Goal: Complete application form: Complete application form

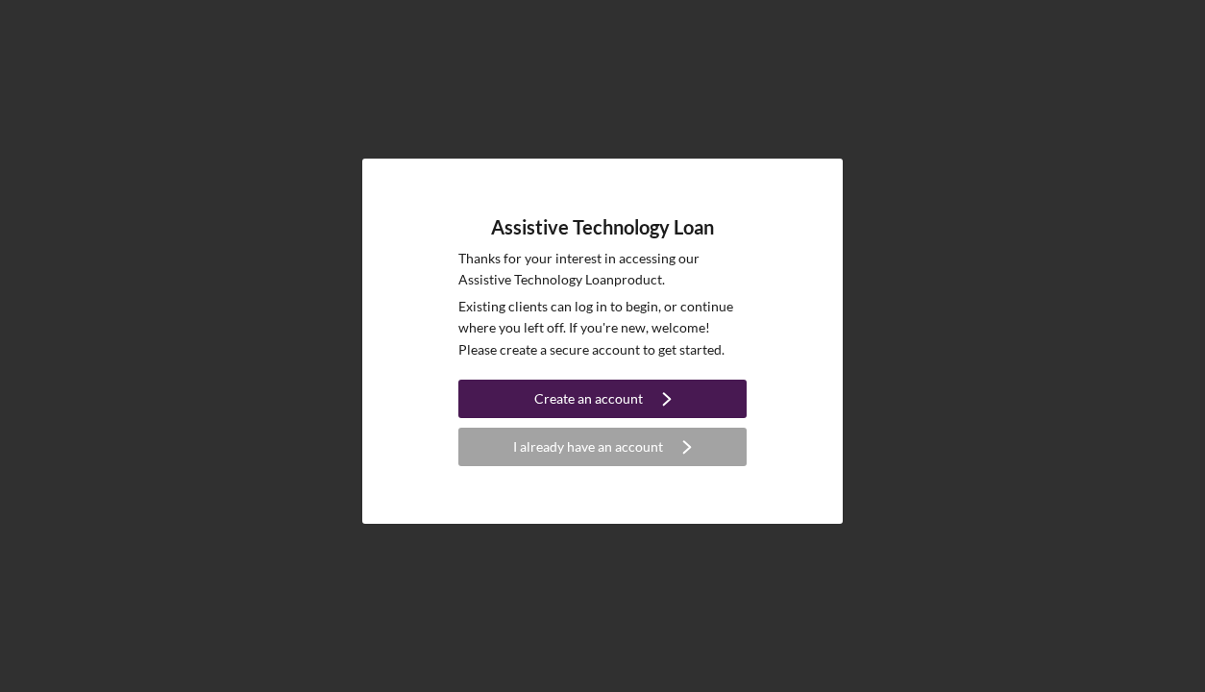
click at [606, 407] on div "Create an account" at bounding box center [588, 398] width 109 height 38
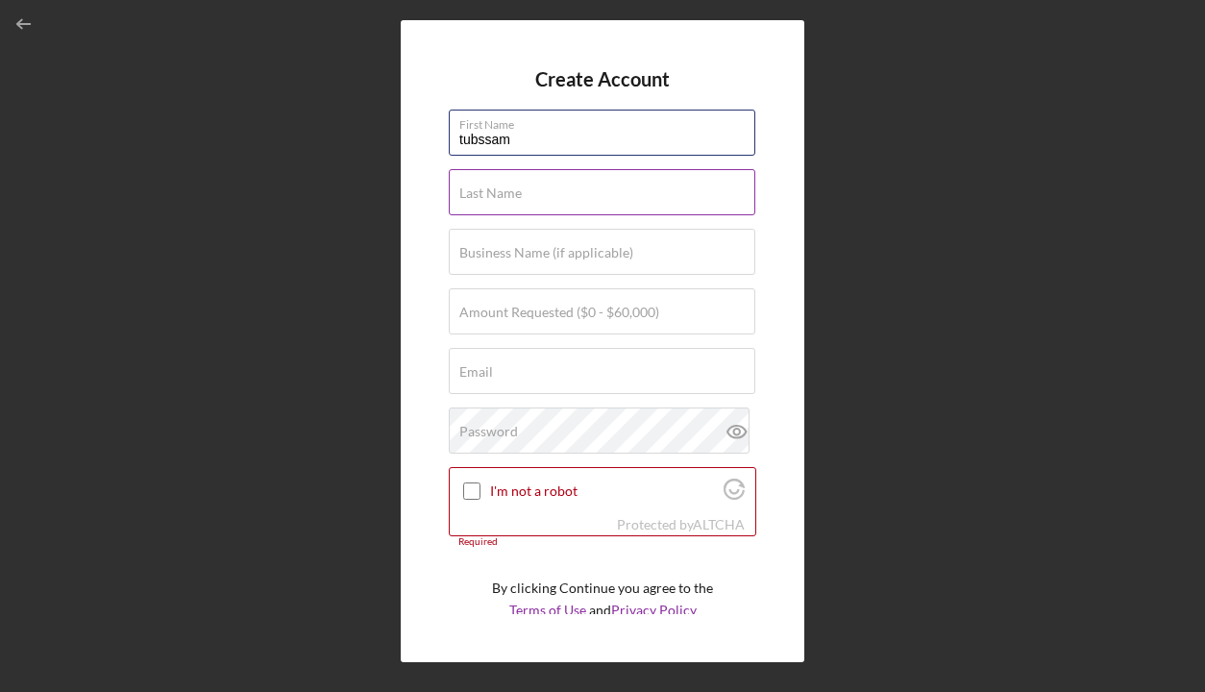
type input "tubssam"
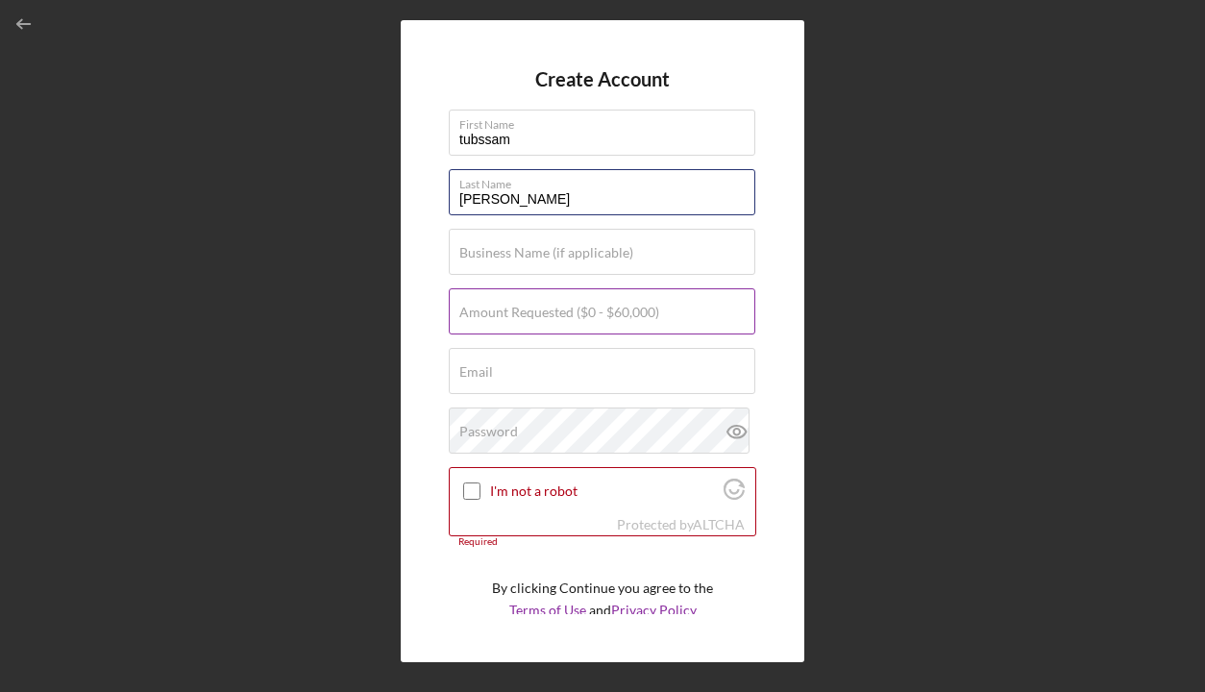
type input "[PERSON_NAME]"
click at [587, 310] on label "Amount Requested ($0 - $60,000)" at bounding box center [559, 312] width 200 height 15
click at [587, 310] on input "Amount Requested ($0 - $60,000)" at bounding box center [602, 311] width 306 height 46
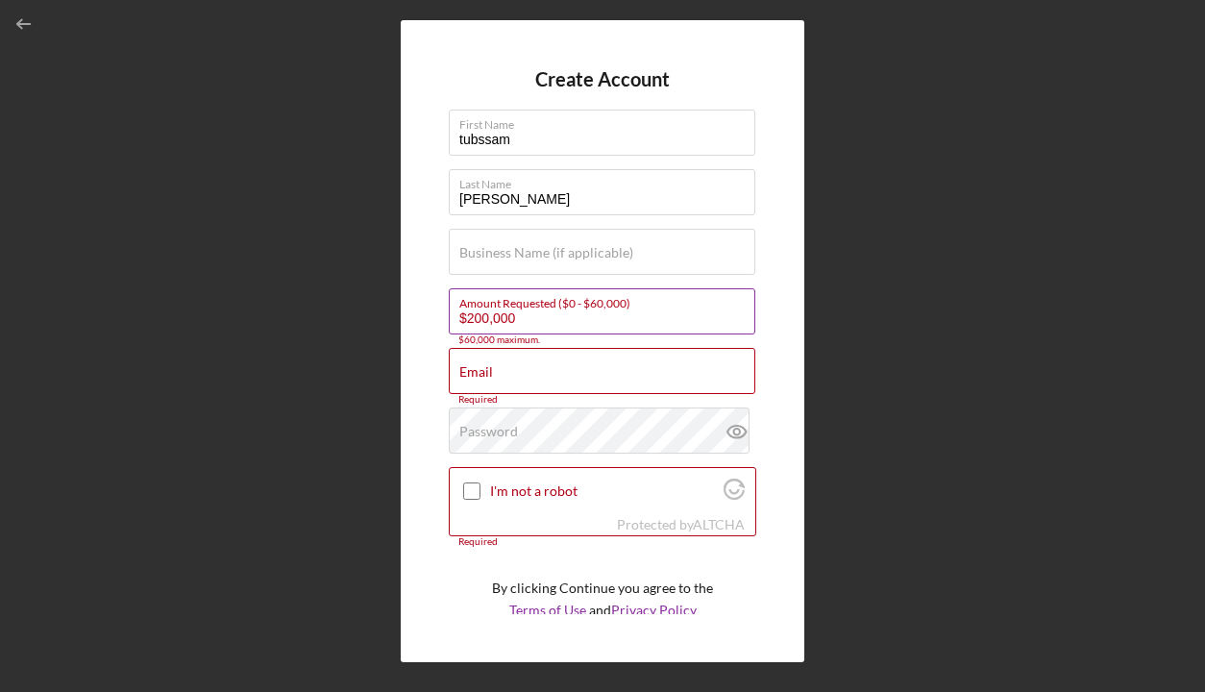
click at [523, 318] on input "$200,000" at bounding box center [602, 311] width 306 height 46
type input "$20,000"
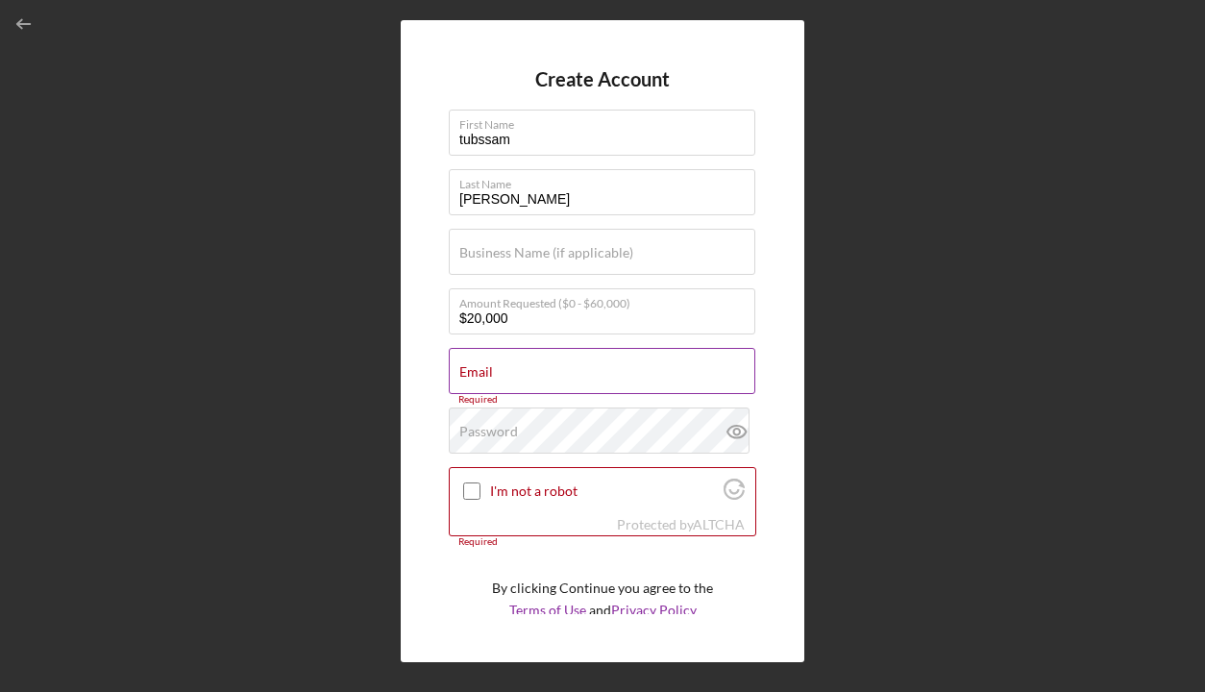
click at [516, 380] on input "Email" at bounding box center [602, 371] width 306 height 46
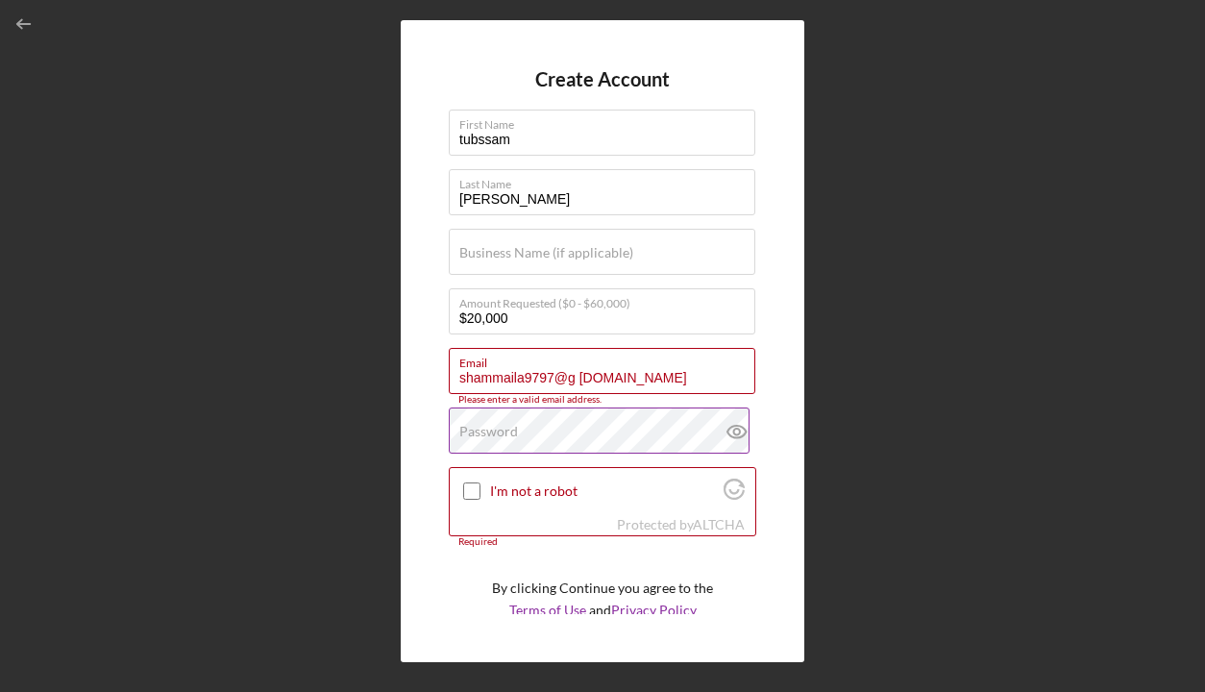
type input "shammaila9797@g [DOMAIN_NAME]"
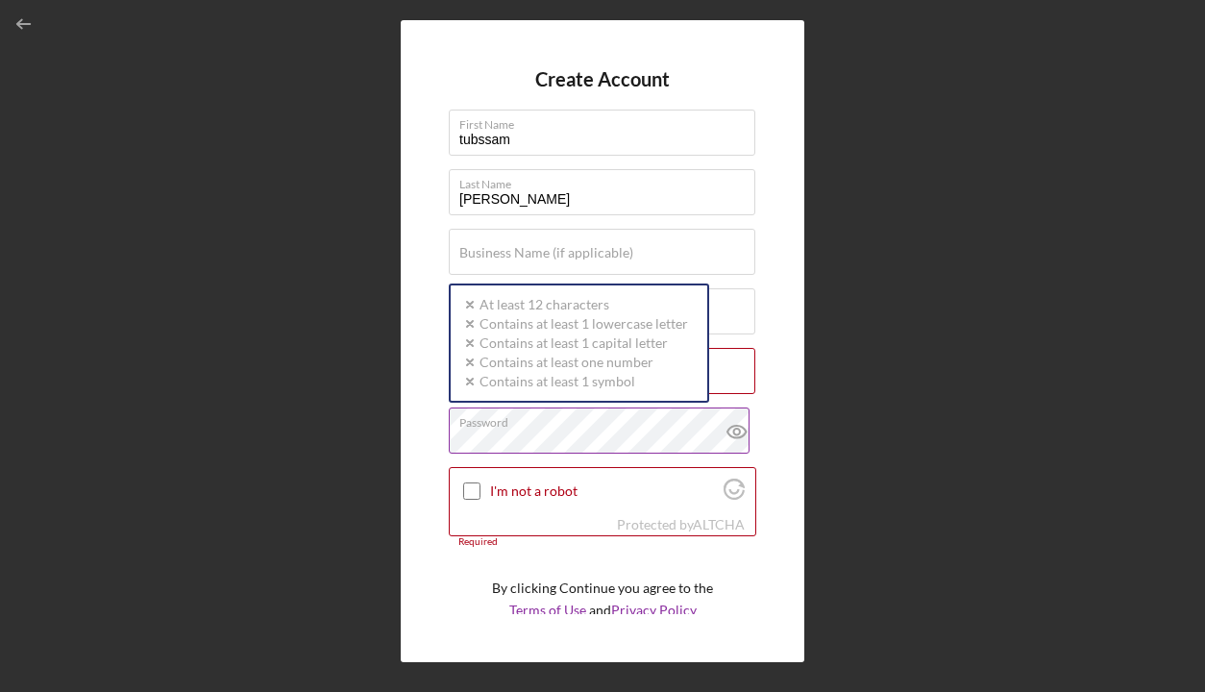
click at [546, 426] on div "Password Icon/icon-validation-no At least 12 characters Icon/icon-validation-no…" at bounding box center [602, 431] width 307 height 48
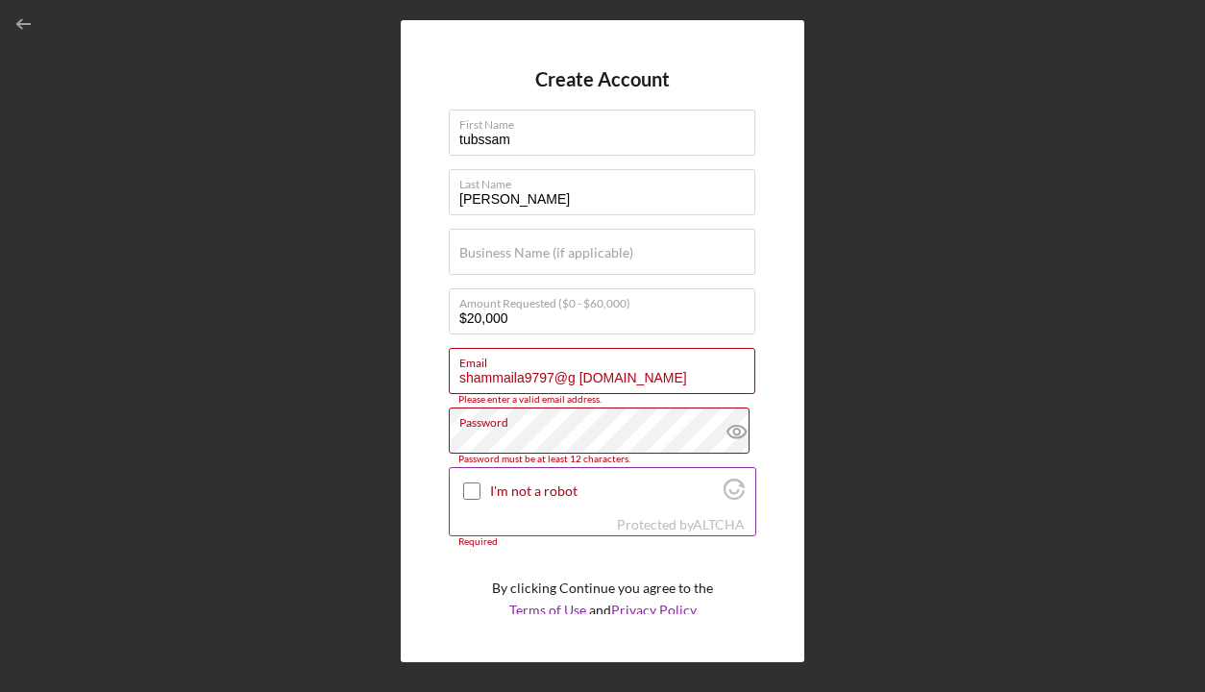
click at [472, 489] on input "I'm not a robot" at bounding box center [471, 490] width 17 height 17
checkbox input "true"
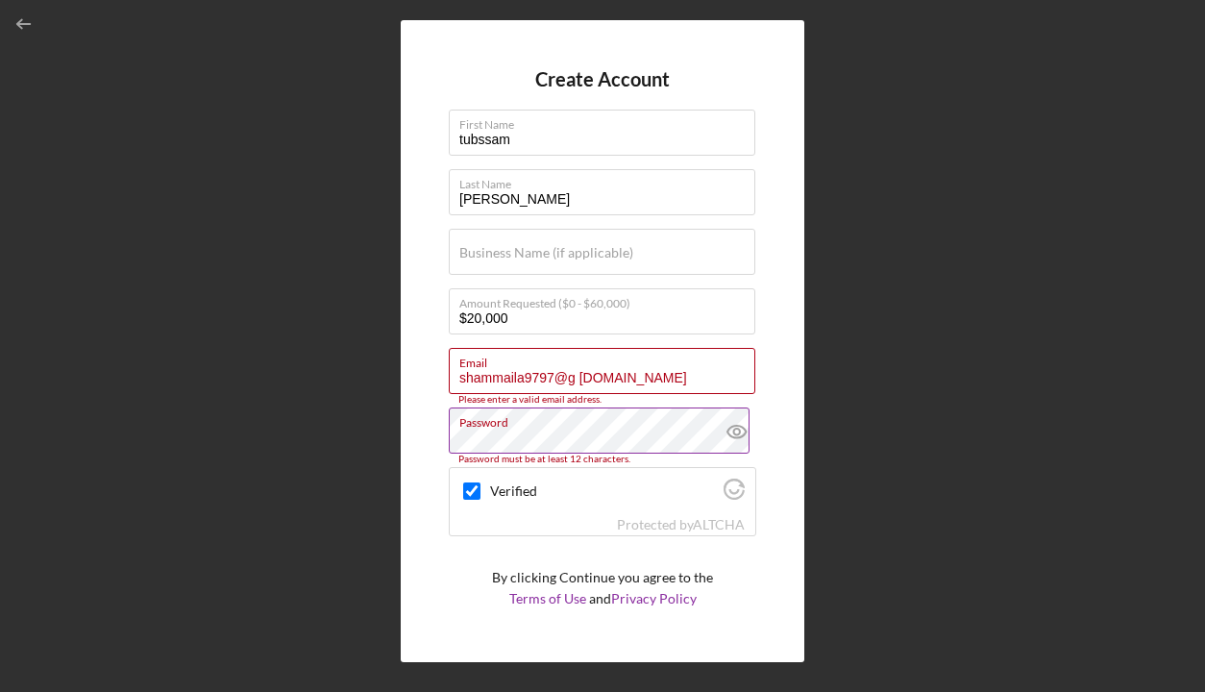
click at [733, 431] on icon at bounding box center [736, 431] width 6 height 6
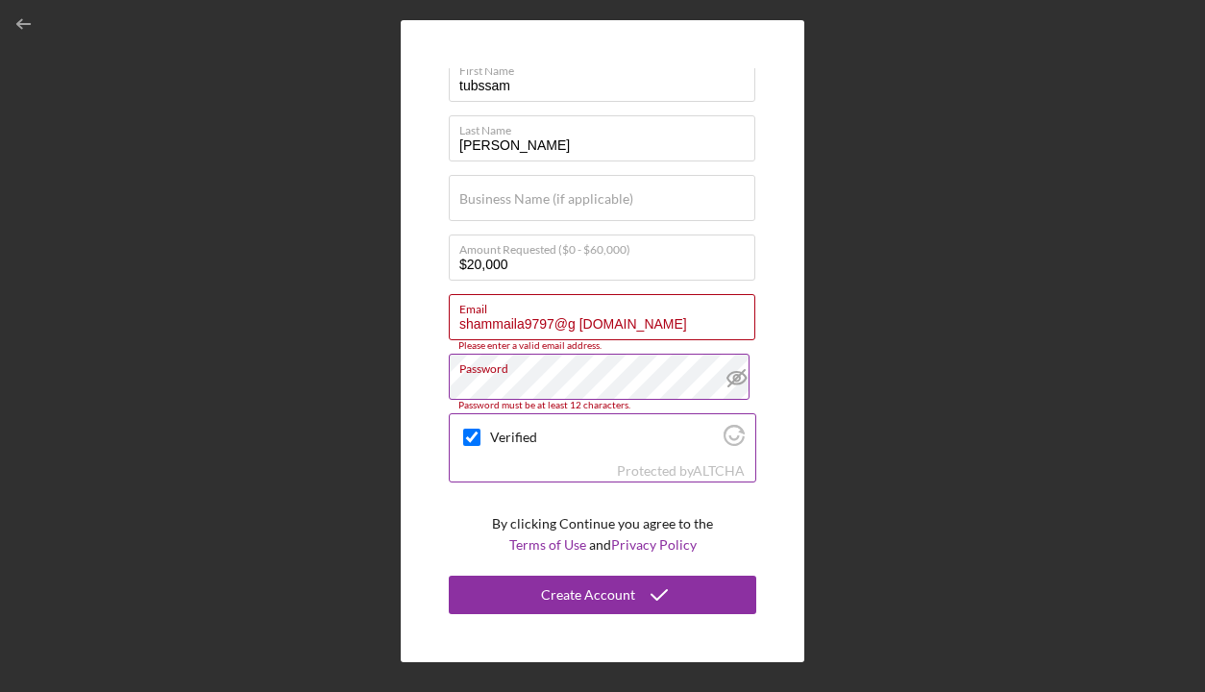
scroll to position [53, 0]
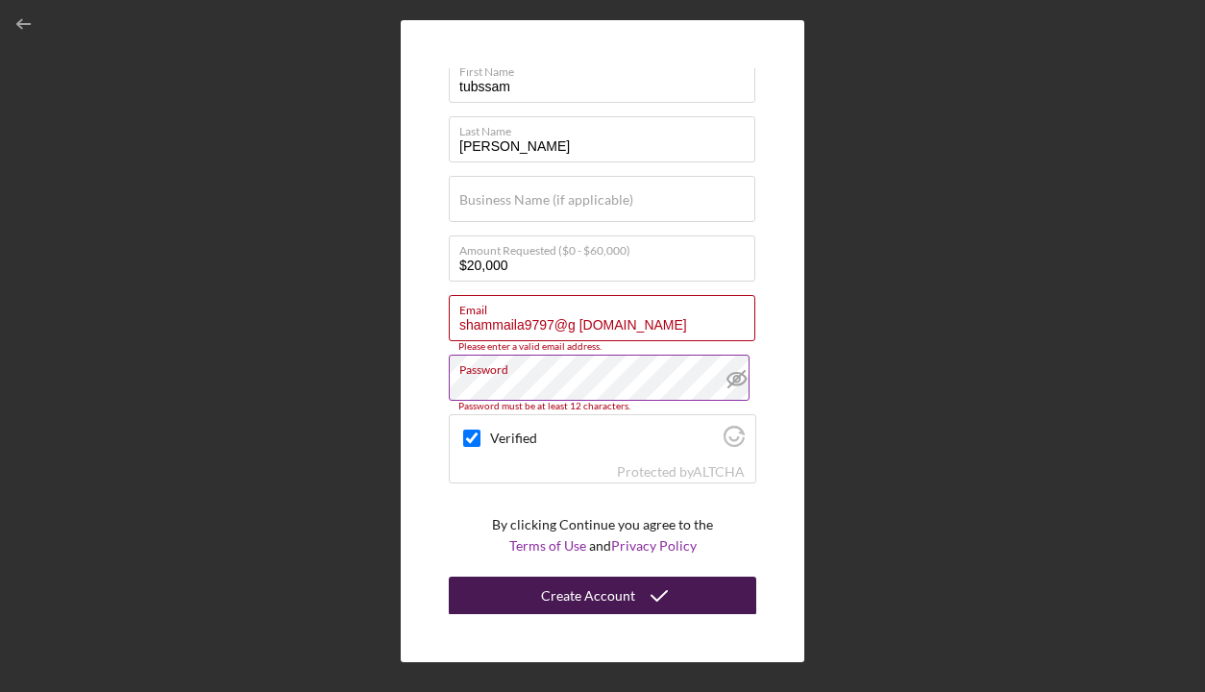
click at [594, 589] on div "Create Account" at bounding box center [588, 595] width 94 height 38
click at [612, 591] on div "Create Account" at bounding box center [588, 595] width 94 height 38
click at [613, 594] on div "Create Account" at bounding box center [588, 595] width 94 height 38
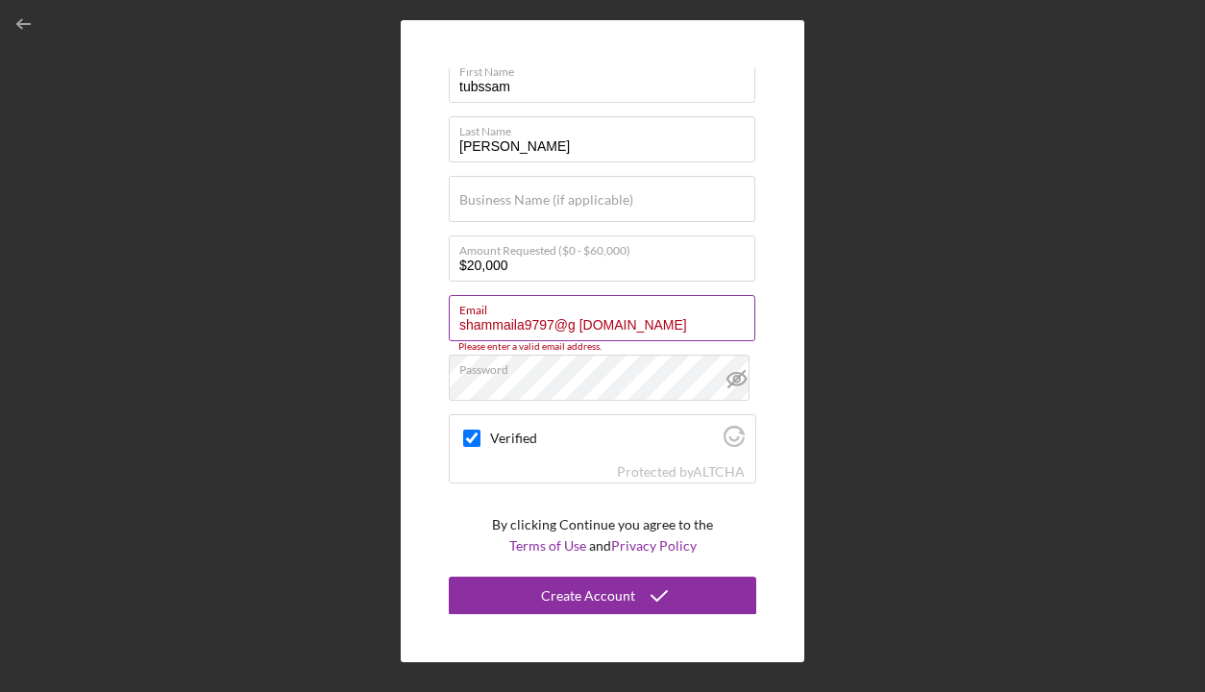
click at [641, 316] on input "shammaila9797@g [DOMAIN_NAME]" at bounding box center [602, 318] width 306 height 46
click at [642, 319] on input "shammaila9797@g [DOMAIN_NAME]" at bounding box center [602, 318] width 306 height 46
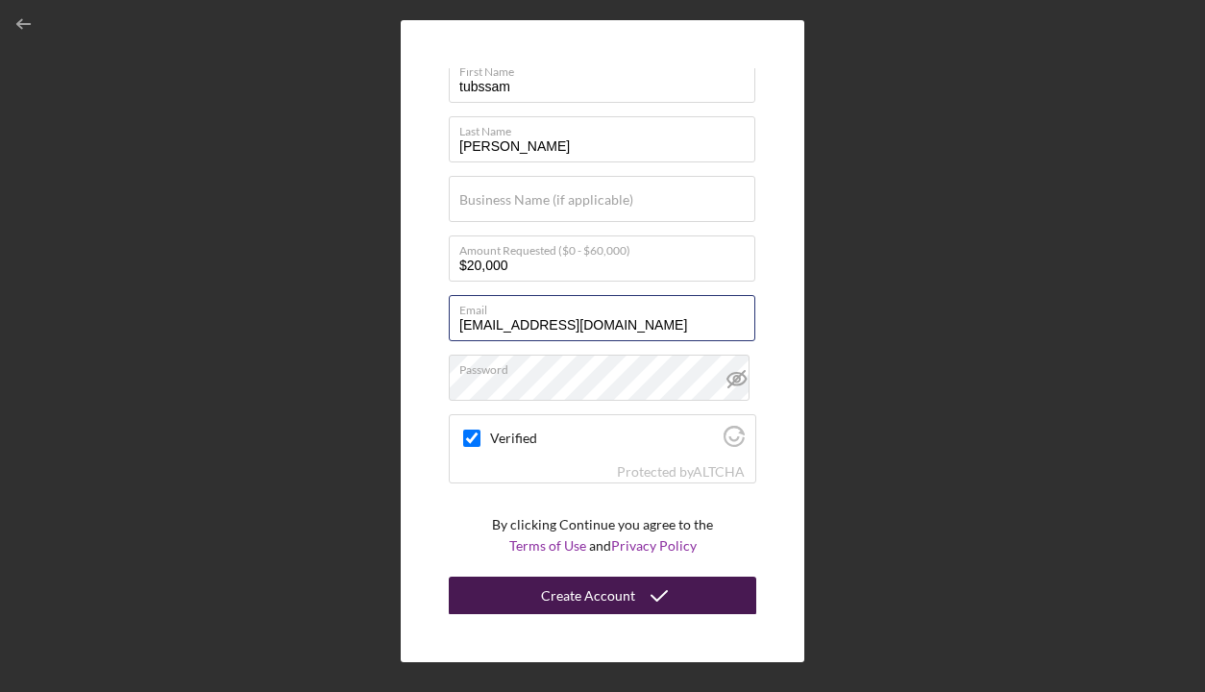
type input "[EMAIL_ADDRESS][DOMAIN_NAME]"
click at [588, 606] on div "Create Account" at bounding box center [588, 595] width 94 height 38
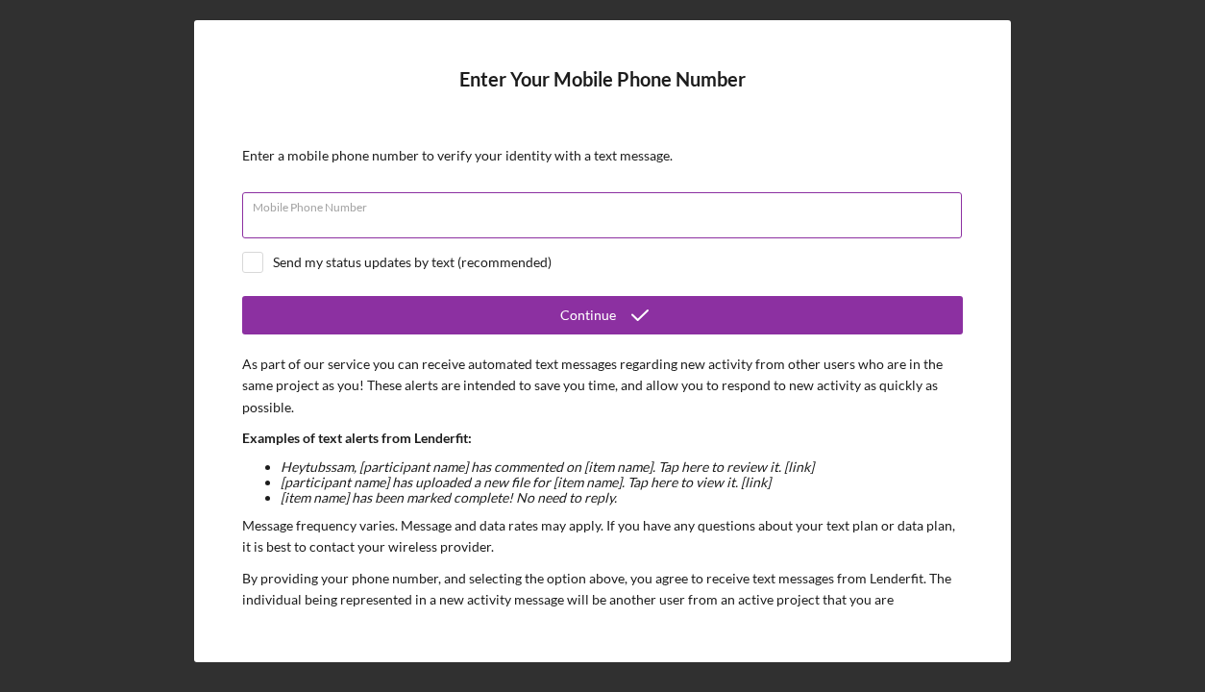
click at [398, 216] on input "Mobile Phone Number" at bounding box center [602, 215] width 720 height 46
type input "[PHONE_NUMBER]"
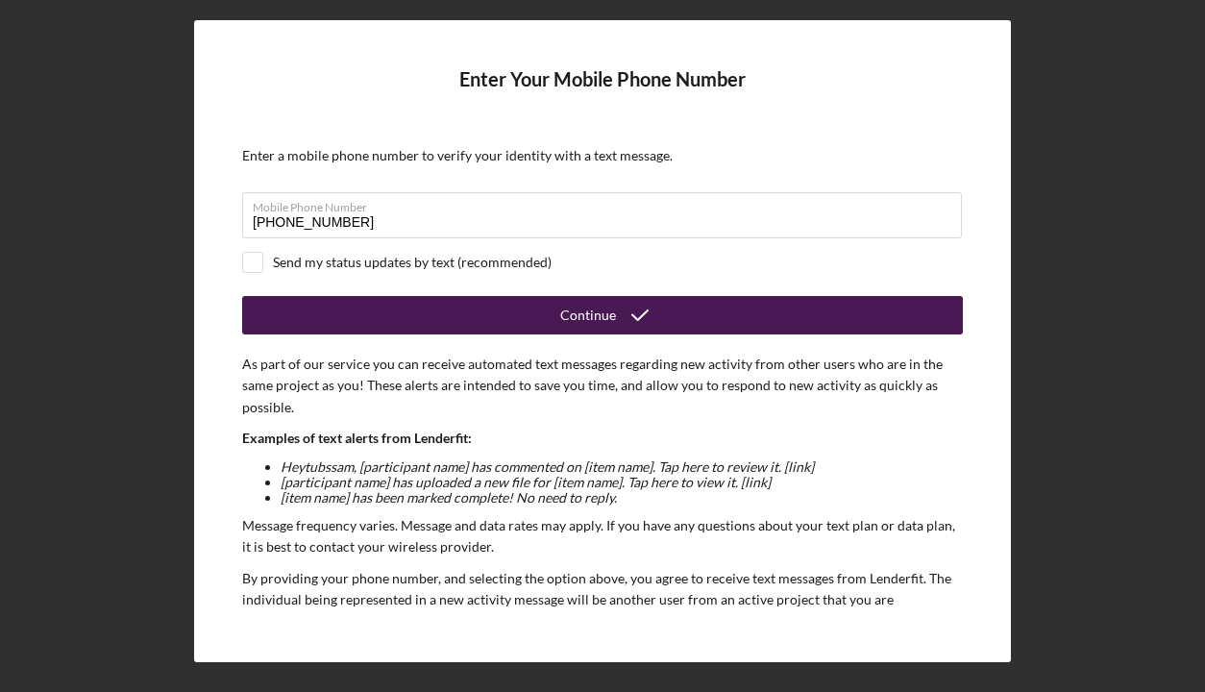
click at [607, 309] on div "Continue" at bounding box center [588, 315] width 56 height 38
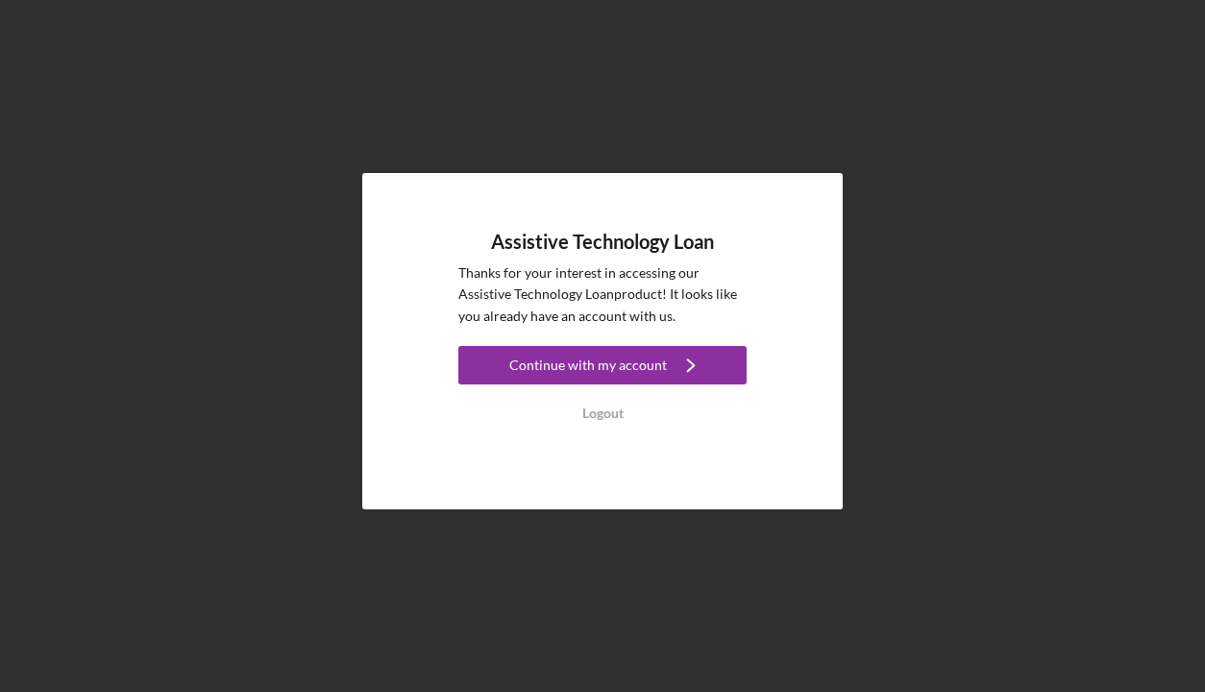
click at [594, 356] on div "Continue with my account" at bounding box center [588, 365] width 158 height 38
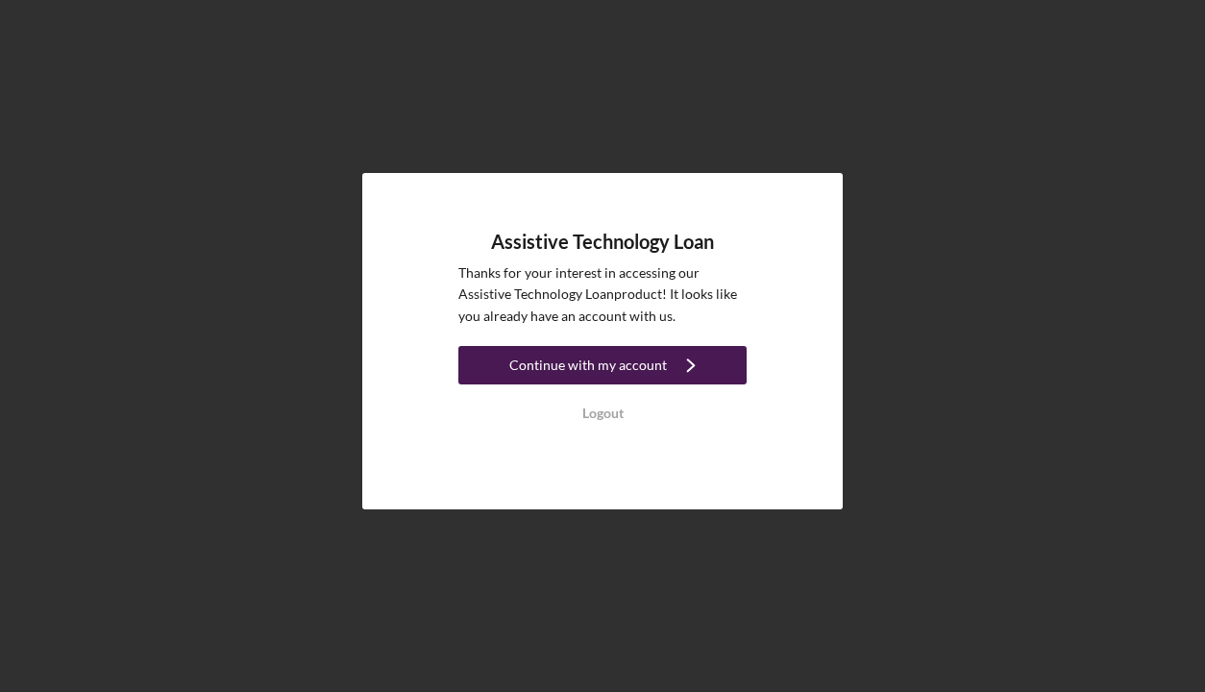
click at [636, 365] on div "Continue with my account" at bounding box center [588, 365] width 158 height 38
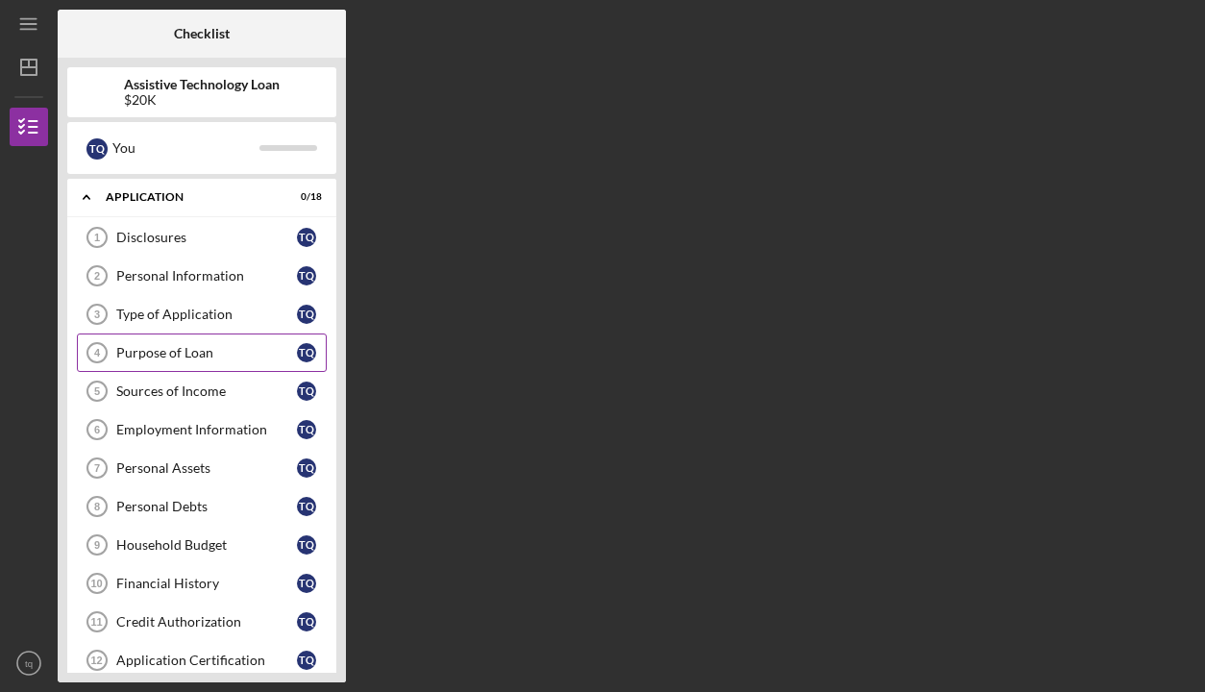
click at [156, 352] on div "Purpose of Loan" at bounding box center [206, 352] width 181 height 15
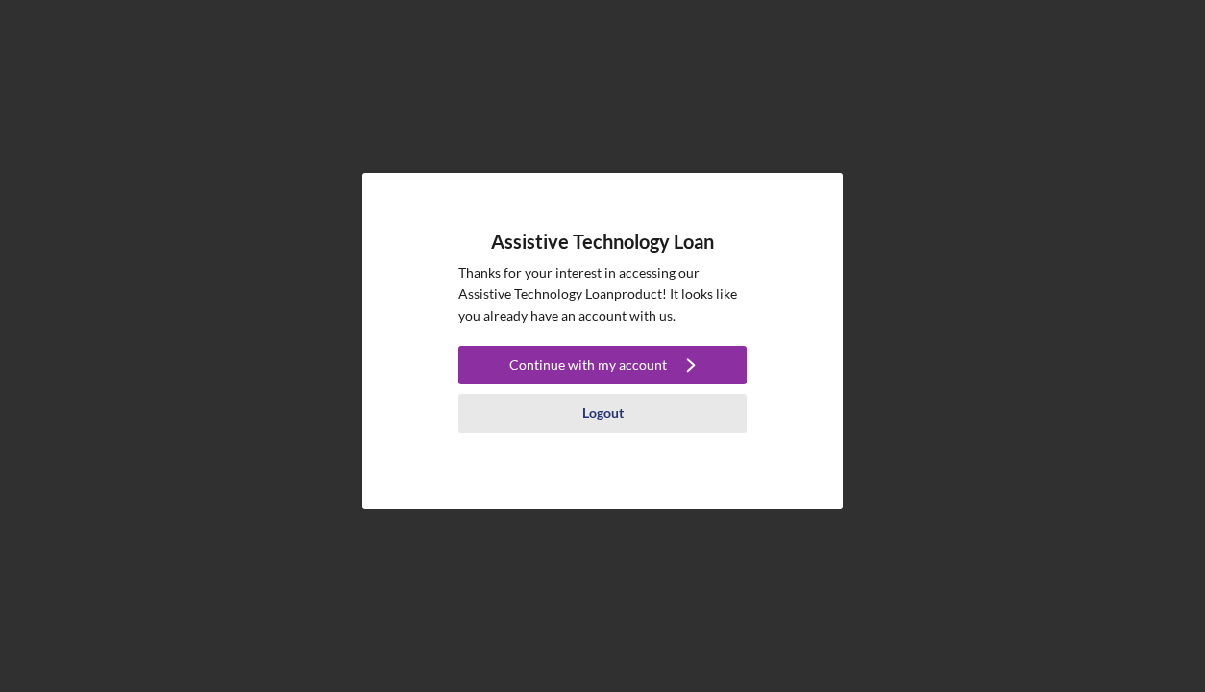
click at [598, 417] on div "Logout" at bounding box center [602, 413] width 41 height 38
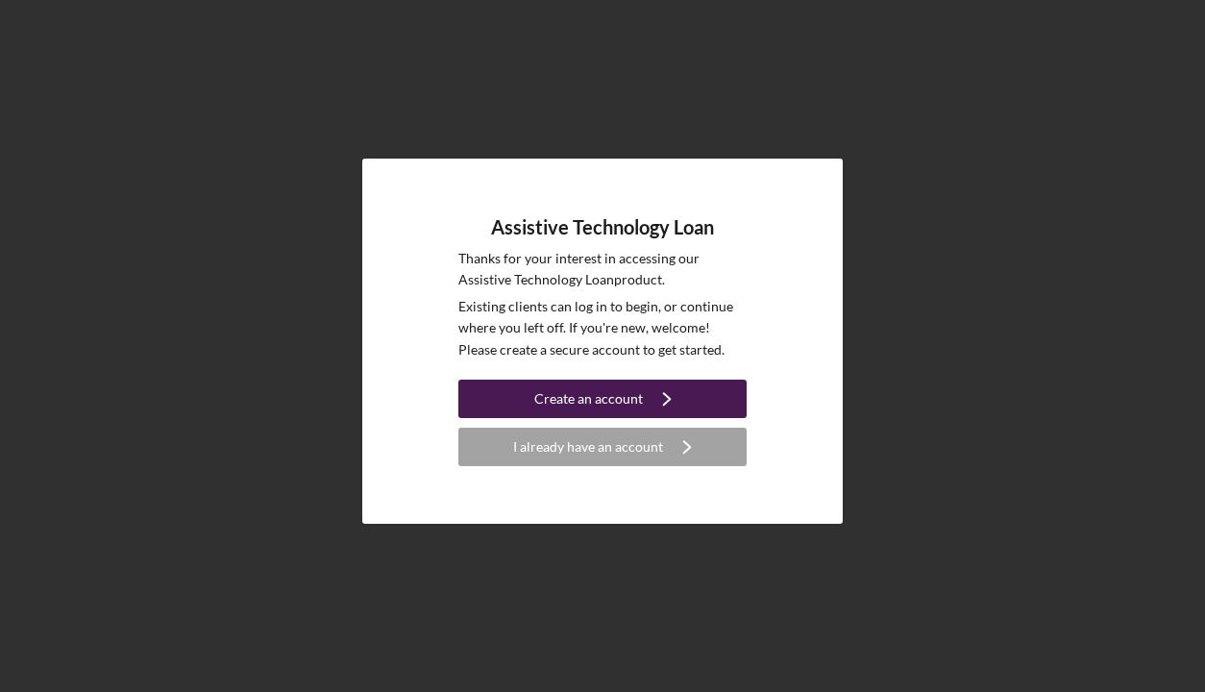
click at [598, 399] on div "Create an account" at bounding box center [588, 398] width 109 height 38
